Goal: Navigation & Orientation: Find specific page/section

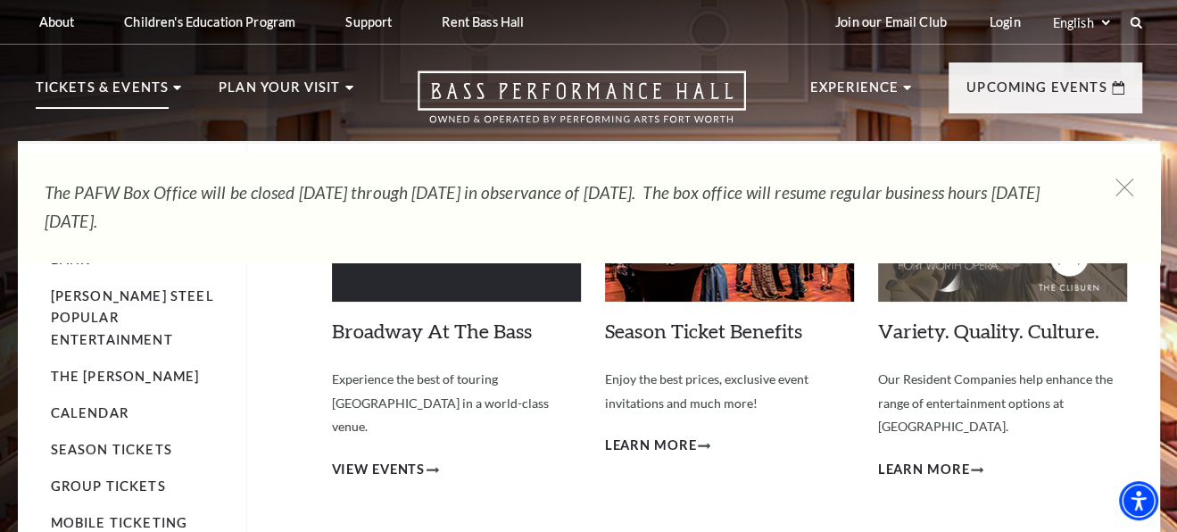
click at [160, 88] on p "Tickets & Events" at bounding box center [103, 93] width 134 height 32
click at [94, 88] on p "Tickets & Events" at bounding box center [103, 93] width 134 height 32
click at [174, 87] on use at bounding box center [177, 88] width 8 height 4
click at [75, 405] on link "Calendar" at bounding box center [90, 412] width 78 height 15
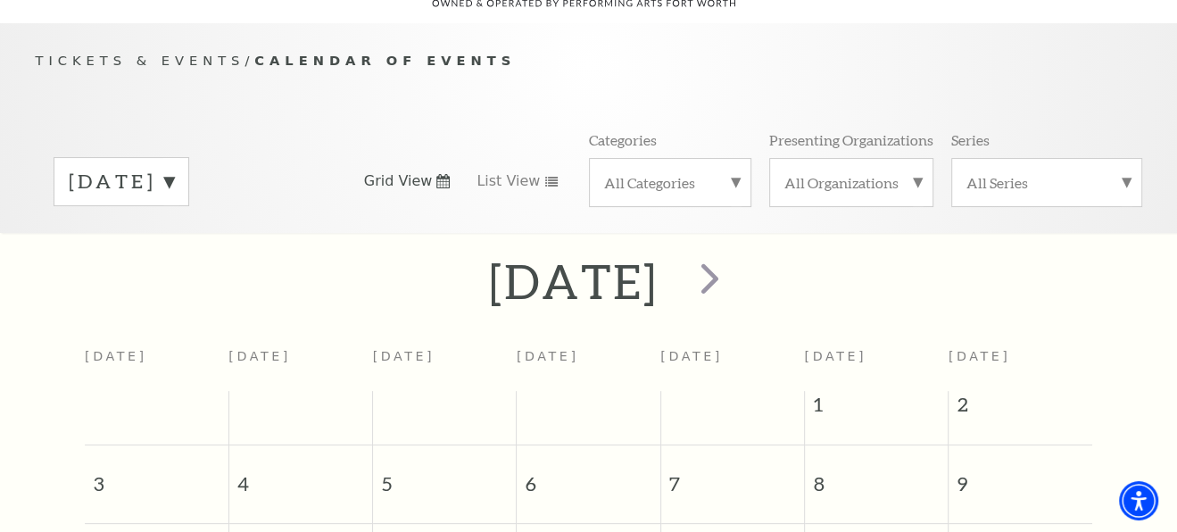
scroll to position [336, 0]
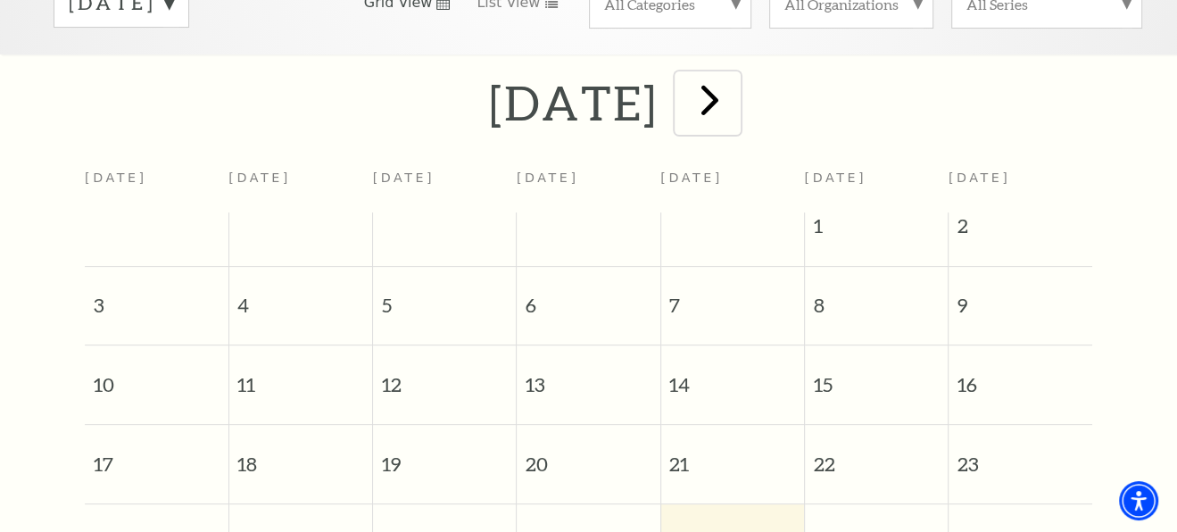
click at [735, 92] on span "next" at bounding box center [710, 99] width 51 height 51
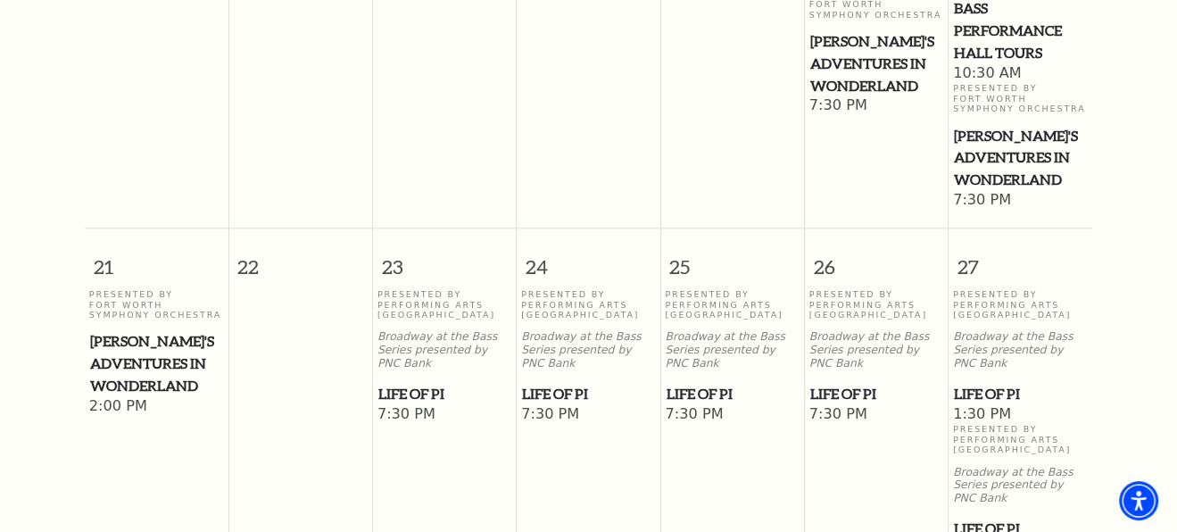
scroll to position [1050, 0]
